Goal: Find specific page/section: Find specific page/section

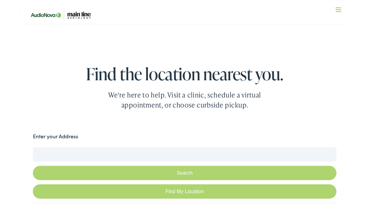
click at [194, 146] on input "Enter the city or zip code" at bounding box center [185, 150] width 340 height 16
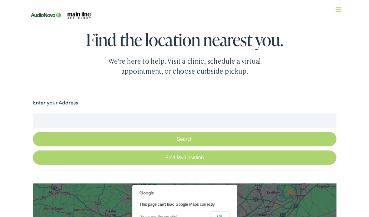
scroll to position [63, 0]
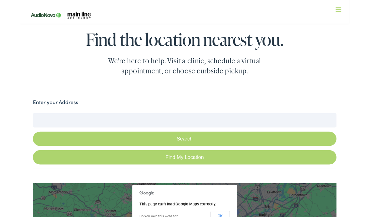
click at [198, 135] on input "Enter your Address" at bounding box center [185, 134] width 340 height 16
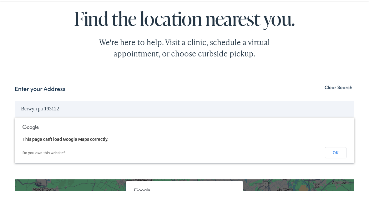
click at [21, 126] on input "Berwyn pa 193122" at bounding box center [185, 134] width 340 height 16
click at [21, 126] on input "28 centrBerwyn pa 193122" at bounding box center [185, 134] width 340 height 16
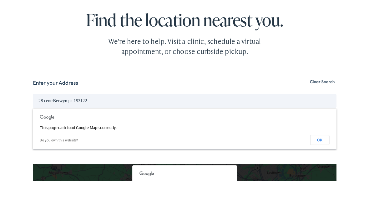
scroll to position [49, 0]
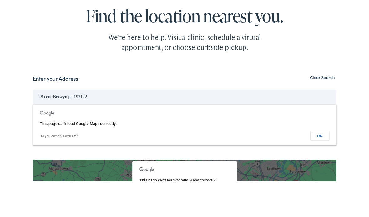
click at [38, 140] on input "28 centrBerwyn pa 193122" at bounding box center [185, 148] width 340 height 16
click at [238, 140] on input "28 central berwyn pa 193122" at bounding box center [185, 148] width 340 height 16
type input "28 central berwyn pa 19312"
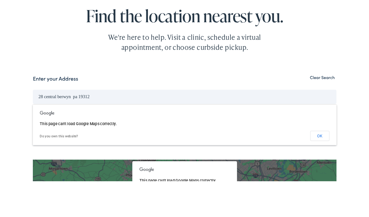
click at [185, 161] on button "Search" at bounding box center [185, 169] width 340 height 16
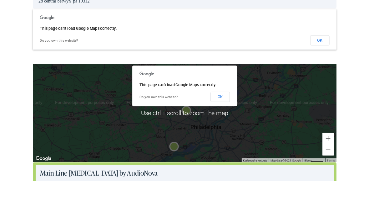
scroll to position [158, 0]
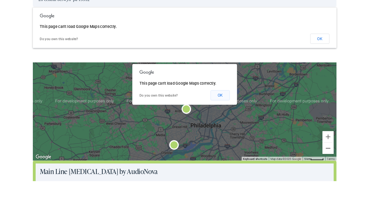
click at [226, 141] on button "OK" at bounding box center [225, 146] width 22 height 11
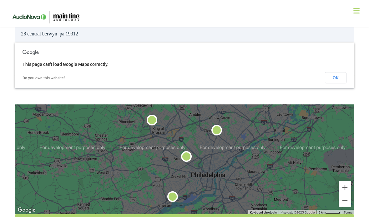
scroll to position [148, 0]
